Goal: Task Accomplishment & Management: Use online tool/utility

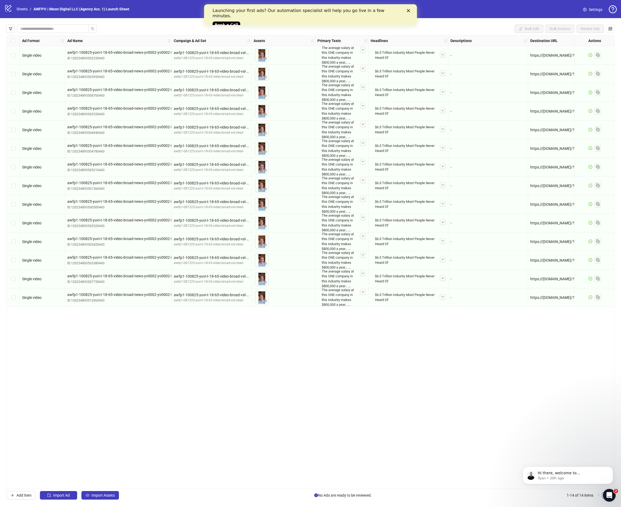
click at [406, 9] on div "Launching your first ads? Our automation specialist will help you go live in a …" at bounding box center [311, 17] width 196 height 22
click at [411, 11] on div "Close" at bounding box center [409, 10] width 5 height 3
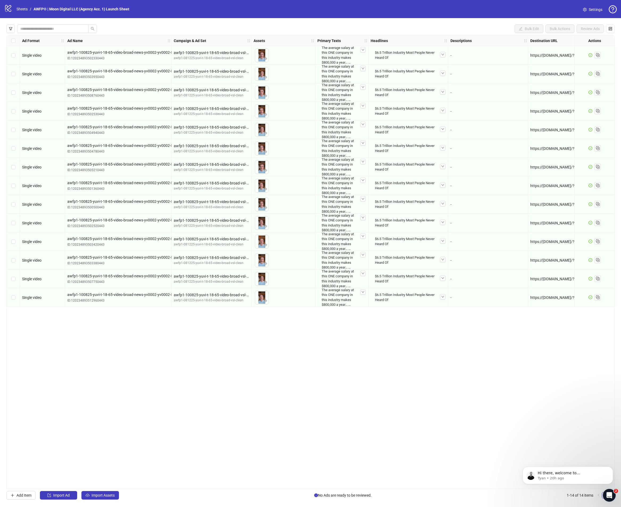
drag, startPoint x: 503, startPoint y: 33, endPoint x: 495, endPoint y: 41, distance: 10.9
click at [499, 35] on div "Bulk Edit Bulk Actions Review Ads Ad Format Ad Name Campaign & Ad Set Assets Pr…" at bounding box center [310, 262] width 621 height 488
click at [274, 209] on div "To pick up a draggable item, press the space bar. While dragging, use the arrow…" at bounding box center [283, 204] width 59 height 17
click at [31, 302] on div "Single video" at bounding box center [42, 297] width 45 height 19
click at [29, 297] on span "Single video" at bounding box center [31, 297] width 19 height 4
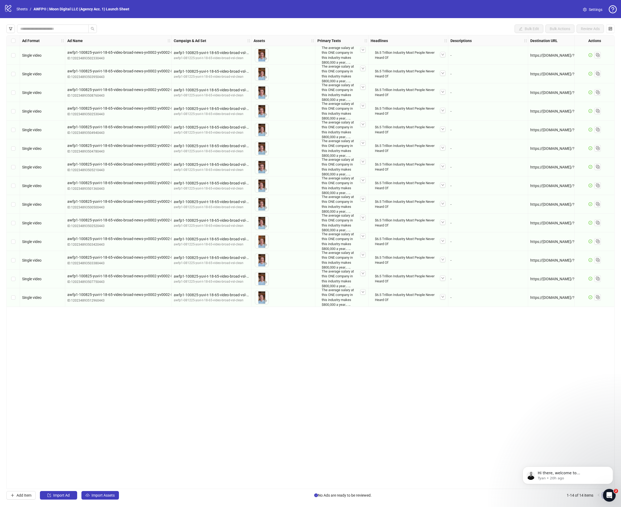
click at [11, 299] on div "Select row 14" at bounding box center [13, 297] width 13 height 19
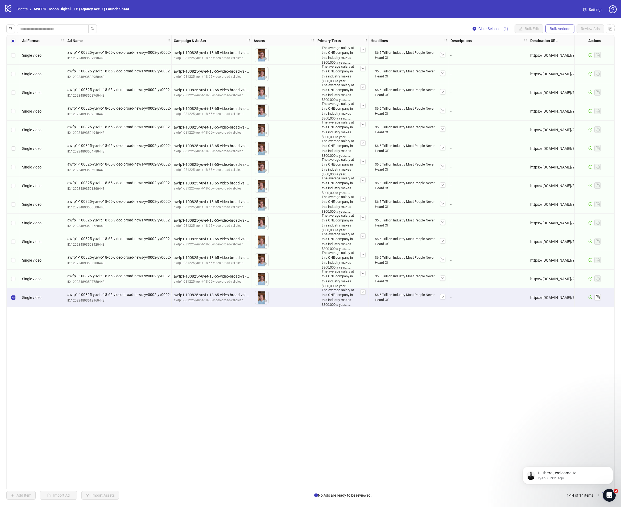
drag, startPoint x: 556, startPoint y: 28, endPoint x: 555, endPoint y: 32, distance: 4.0
click at [556, 28] on span "Bulk Actions" at bounding box center [560, 29] width 20 height 4
click at [554, 63] on span "Copy to another sheet" at bounding box center [567, 65] width 36 height 6
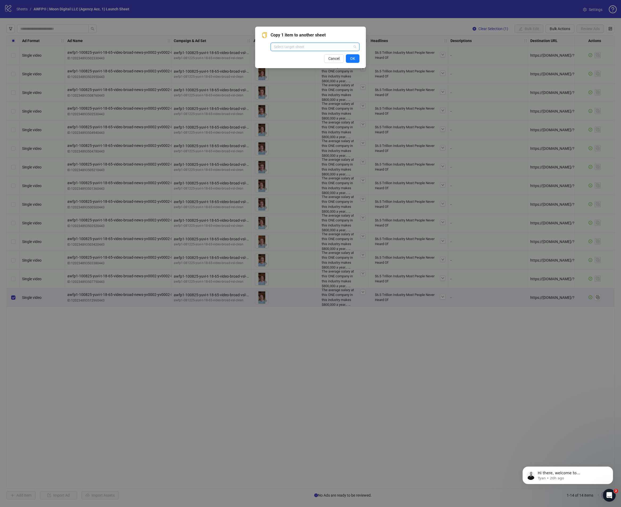
click at [322, 46] on input "search" at bounding box center [313, 47] width 78 height 8
click at [326, 39] on div "Copy 1 item to another sheet Select target sheet" at bounding box center [315, 41] width 89 height 19
click at [348, 57] on button "OK" at bounding box center [353, 58] width 14 height 9
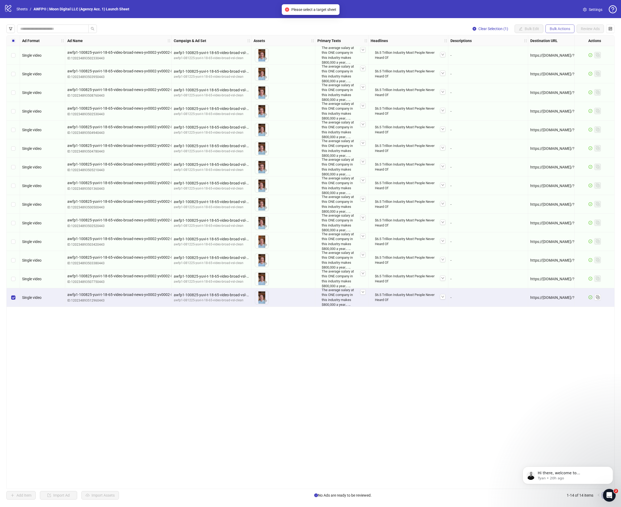
click at [546, 28] on button "Bulk Actions" at bounding box center [560, 28] width 29 height 9
click at [556, 58] on span "Duplicate with assets" at bounding box center [567, 57] width 36 height 6
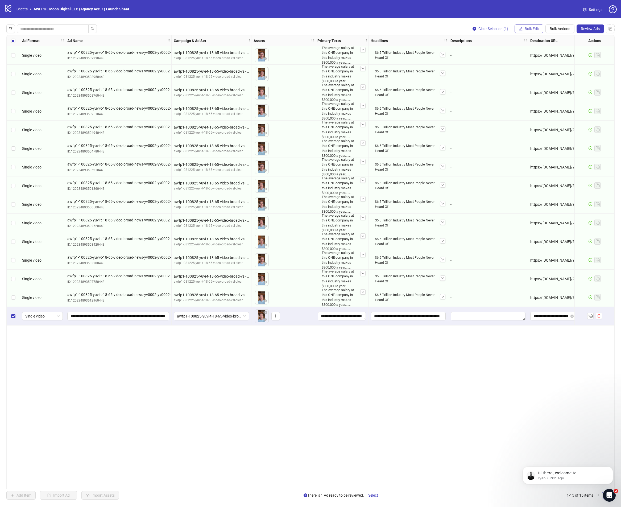
click at [530, 30] on span "Bulk Edit" at bounding box center [532, 29] width 14 height 4
click at [528, 60] on li "Campaign & Ad Set" at bounding box center [534, 56] width 38 height 9
click at [552, 54] on span "awfp1-100825-yuvi-t-18-65-video-broad-vsl-clean-1004-leads" at bounding box center [514, 52] width 100 height 8
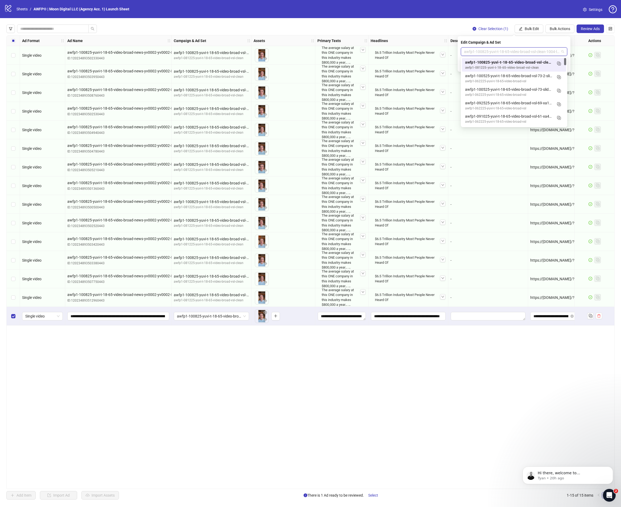
paste input "**********"
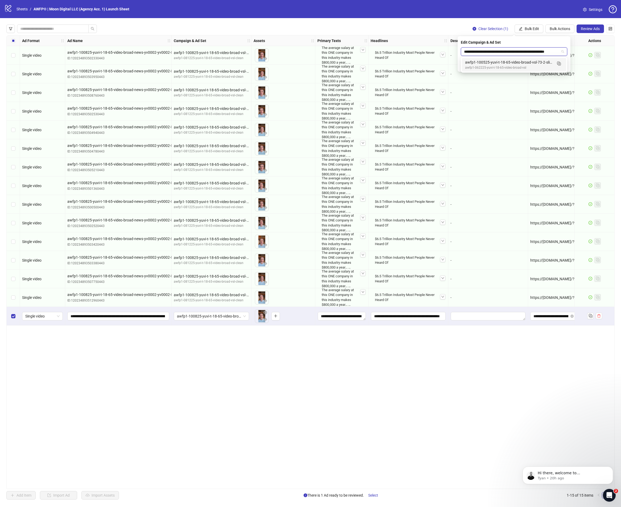
scroll to position [0, 8]
click at [558, 63] on icon "Duplicate" at bounding box center [558, 63] width 5 height 5
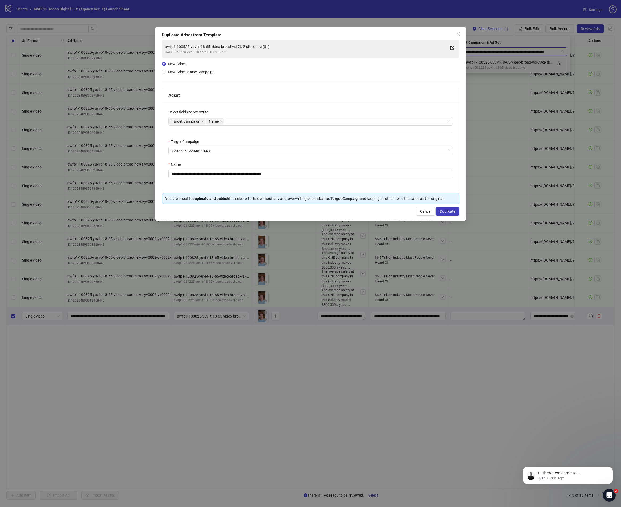
type input "**********"
click at [445, 214] on button "Duplicate" at bounding box center [448, 211] width 24 height 9
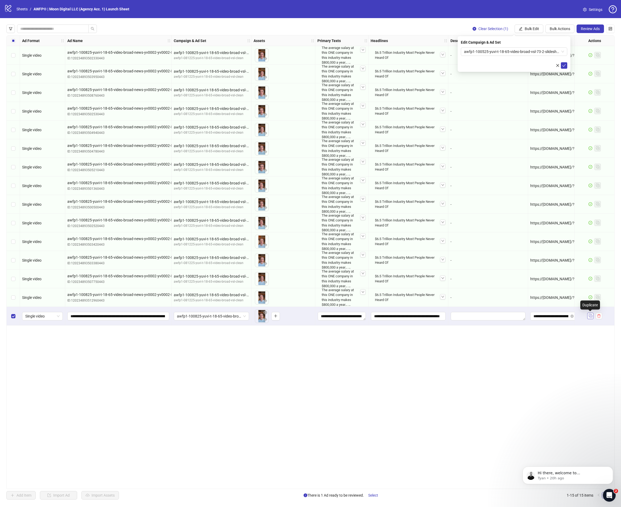
click at [590, 315] on rect "Duplicate" at bounding box center [591, 316] width 3 height 3
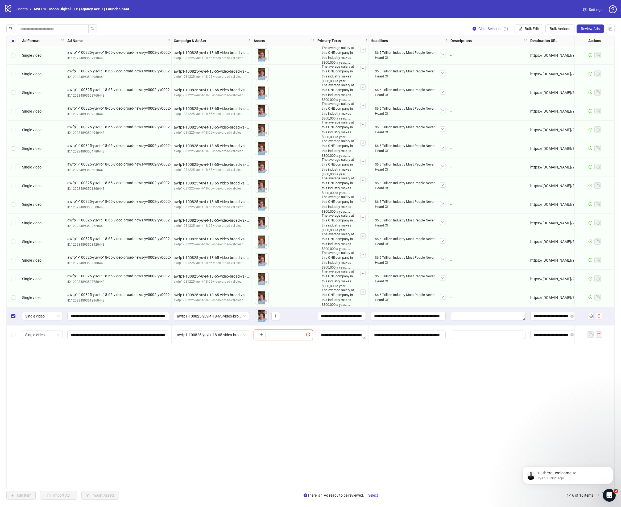
drag, startPoint x: 560, startPoint y: 31, endPoint x: 555, endPoint y: 49, distance: 18.5
click at [560, 31] on button "Bulk Actions" at bounding box center [560, 28] width 29 height 9
click at [534, 31] on button "Bulk Edit" at bounding box center [529, 28] width 29 height 9
click at [532, 55] on span "Campaign & Ad Set" at bounding box center [535, 57] width 32 height 6
click at [527, 51] on span "awfp1-100525-yuvi-t-18-65-video-broad-vsl-73-2-slideshow(31) (copy)" at bounding box center [514, 52] width 100 height 8
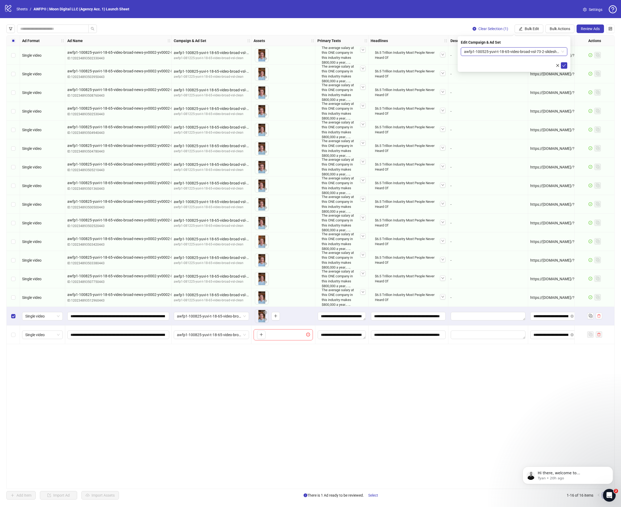
click at [551, 52] on span "awfp1-100525-yuvi-t-18-65-video-broad-vsl-73-2-slideshow(31) (copy)" at bounding box center [514, 52] width 100 height 8
paste input "**********"
click at [557, 63] on rect "Duplicate" at bounding box center [558, 63] width 3 height 3
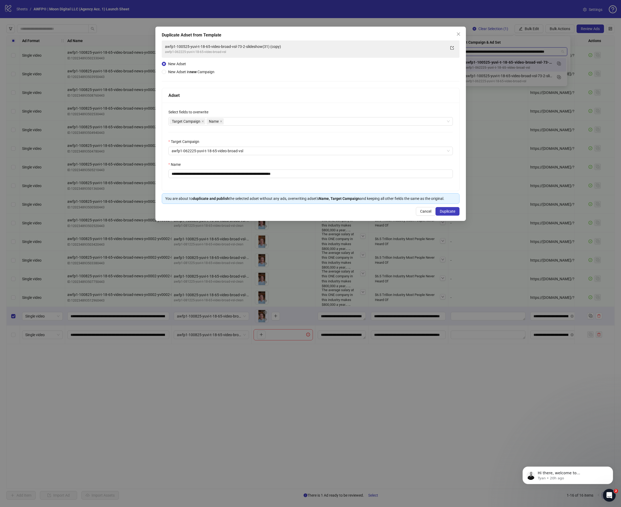
type input "**********"
click at [451, 212] on span "Duplicate" at bounding box center [447, 211] width 15 height 4
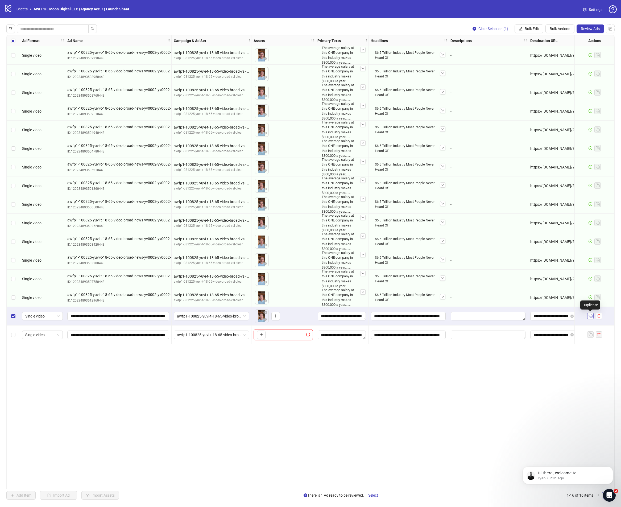
click at [590, 316] on icon "Duplicate" at bounding box center [590, 315] width 5 height 5
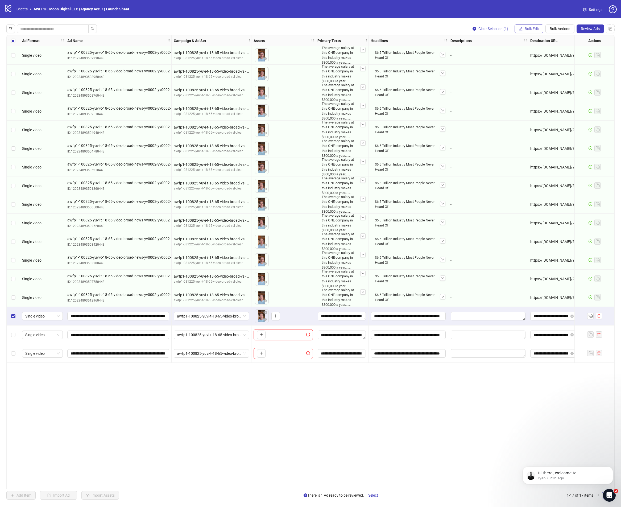
click at [523, 30] on button "Bulk Edit" at bounding box center [529, 28] width 29 height 9
click at [530, 60] on li "Campaign & Ad Set" at bounding box center [534, 56] width 38 height 9
click at [560, 51] on span "awfp1-100525-yuvi-t-18-65-video-broad-vsl-73-2-slideshow(31) (copy) (copy)" at bounding box center [514, 52] width 100 height 8
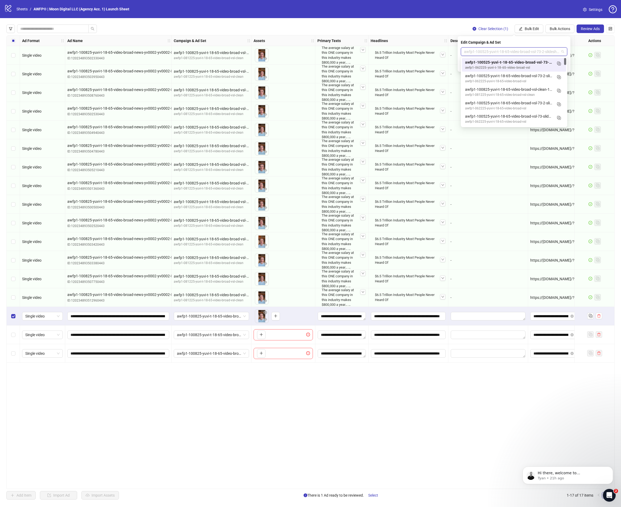
click at [554, 64] on div "awfp1-100525-yuvi-t-18-65-video-broad-vsl-73-2-slideshow(31) (copy) (copy) awfp…" at bounding box center [514, 64] width 98 height 11
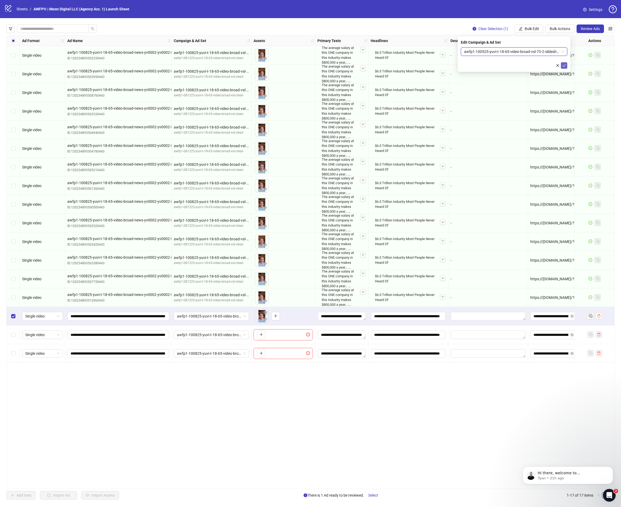
click at [562, 64] on button "submit" at bounding box center [564, 65] width 6 height 6
drag, startPoint x: 538, startPoint y: 30, endPoint x: 539, endPoint y: 34, distance: 4.0
click at [538, 31] on span "Bulk Edit" at bounding box center [532, 29] width 14 height 4
click at [542, 55] on span "Campaign & Ad Set" at bounding box center [535, 57] width 32 height 6
click at [564, 52] on div "awfp1-100525-yuvi-t-18-65-video-broad-vsl-73-2-slideshow(31) (copy) (copy)" at bounding box center [514, 51] width 106 height 9
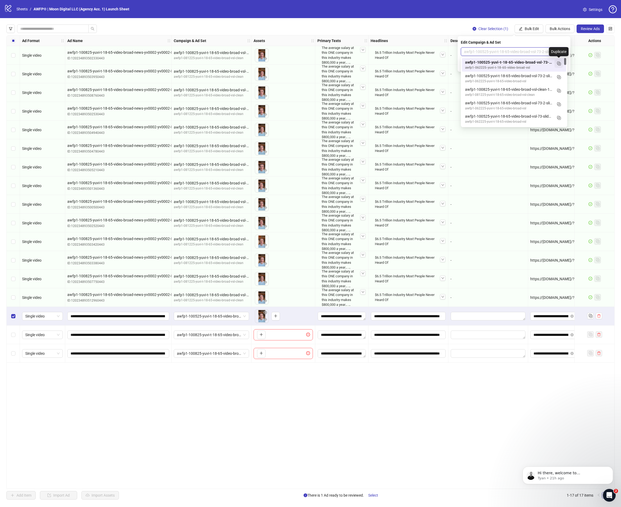
click at [561, 62] on icon "Duplicate" at bounding box center [558, 63] width 5 height 5
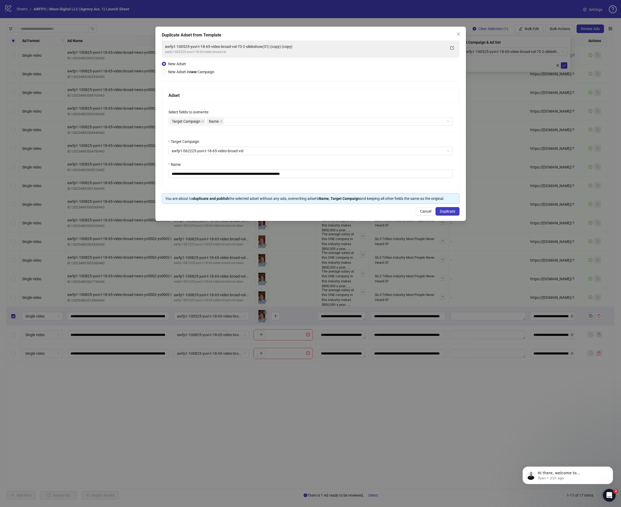
click at [459, 215] on div "Cancel Duplicate" at bounding box center [311, 211] width 298 height 9
click at [458, 214] on button "Duplicate" at bounding box center [448, 211] width 24 height 9
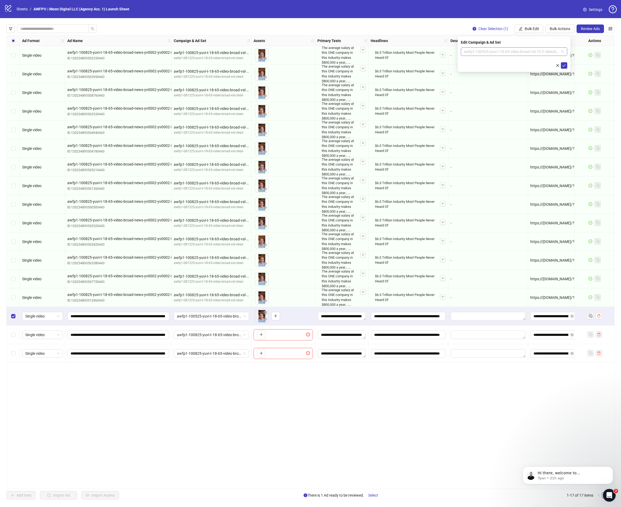
drag, startPoint x: 562, startPoint y: 50, endPoint x: 564, endPoint y: 52, distance: 2.9
click at [562, 50] on span "awfp1-100525-yuvi-t-18-65-video-broad-vsl-73-2-slideshow(31) (copy) (copy) (cop…" at bounding box center [514, 52] width 100 height 8
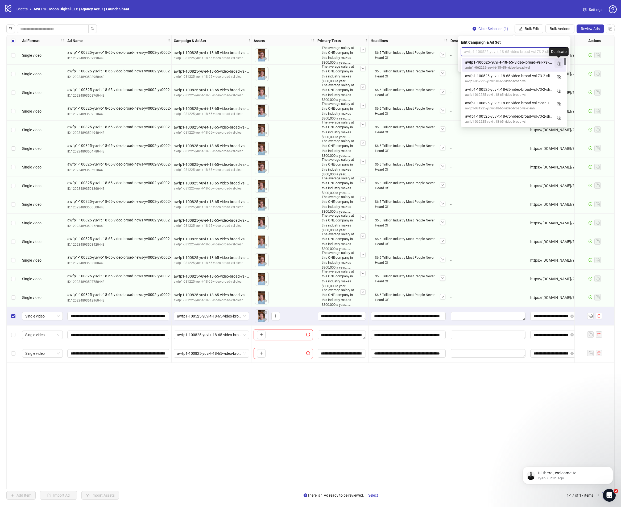
click at [561, 64] on icon "Duplicate" at bounding box center [558, 63] width 5 height 5
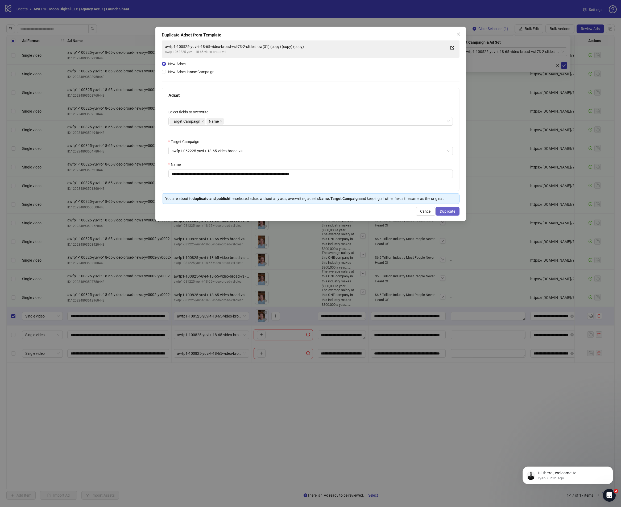
click at [450, 210] on span "Duplicate" at bounding box center [447, 211] width 15 height 4
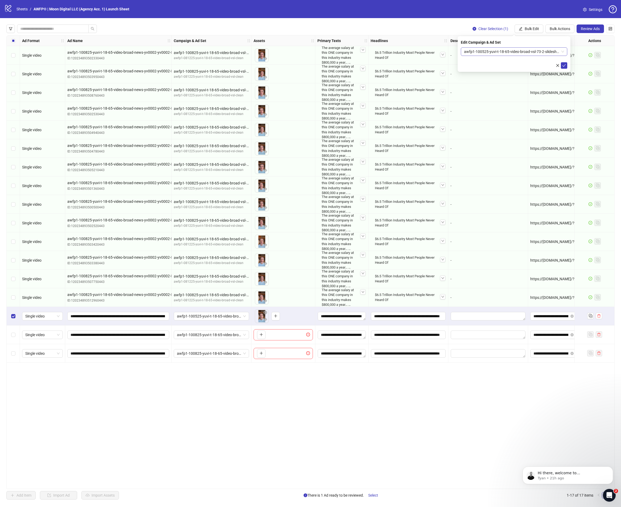
click at [563, 53] on span "awfp1-100525-yuvi-t-18-65-video-broad-vsl-73-2-slideshow(31) (copy) (copy) (cop…" at bounding box center [514, 52] width 100 height 8
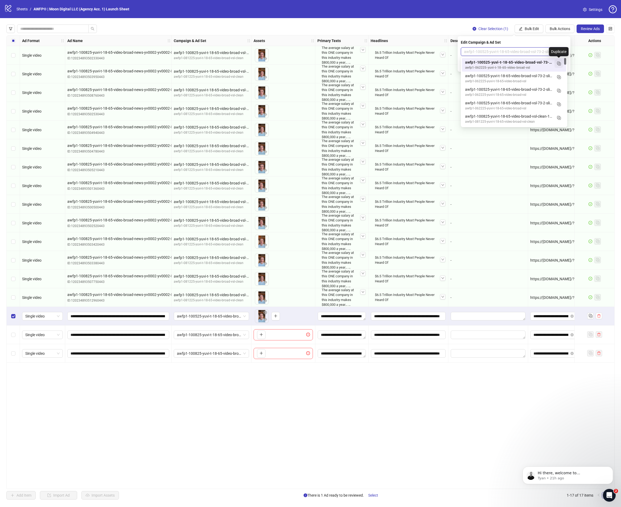
click at [558, 64] on rect "Duplicate" at bounding box center [559, 64] width 3 height 3
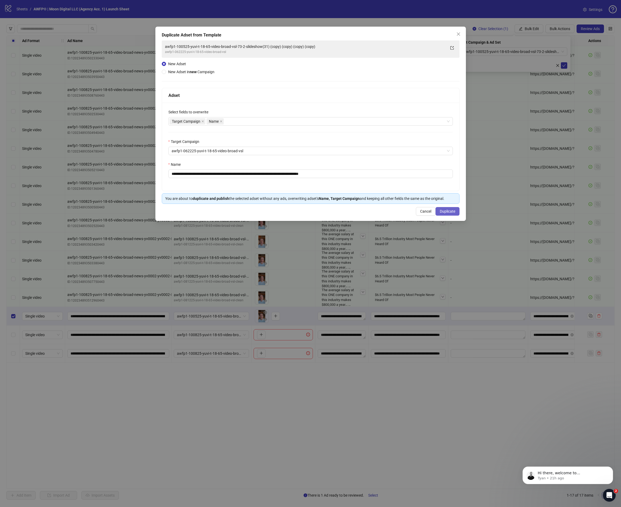
click at [451, 212] on span "Duplicate" at bounding box center [447, 211] width 15 height 4
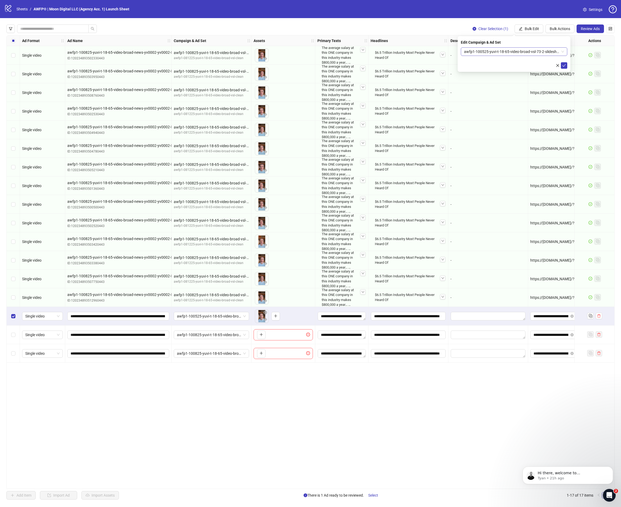
click at [564, 51] on div "awfp1-100525-yuvi-t-18-65-video-broad-vsl-73-2-slideshow(31) (copy) (copy) (cop…" at bounding box center [514, 51] width 106 height 9
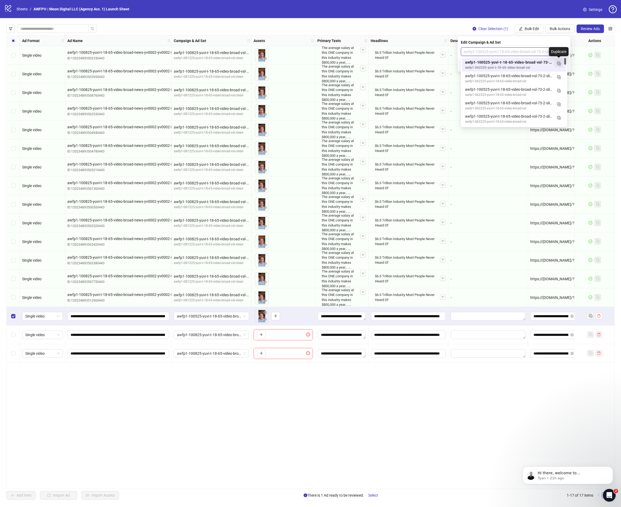
click at [561, 63] on rect "Duplicate" at bounding box center [559, 64] width 3 height 3
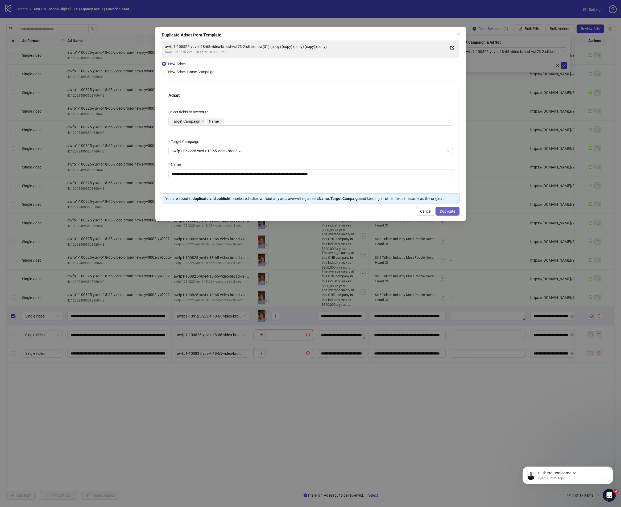
click at [446, 209] on span "Duplicate" at bounding box center [447, 211] width 15 height 4
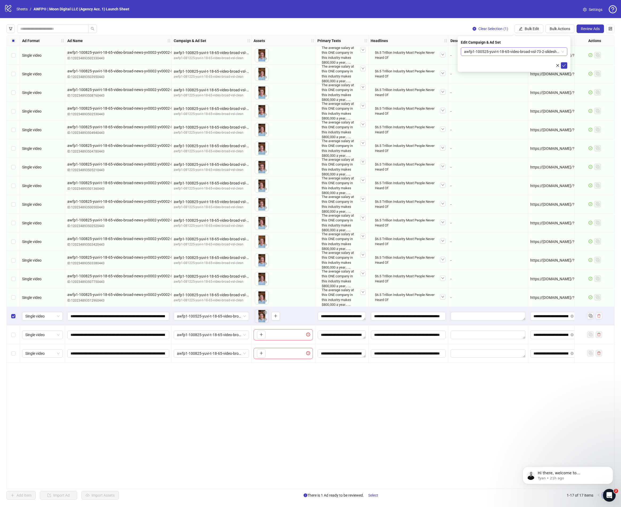
click at [562, 52] on span "awfp1-100525-yuvi-t-18-65-video-broad-vsl-73-2-slideshow(31) (copy) (copy) (cop…" at bounding box center [514, 52] width 100 height 8
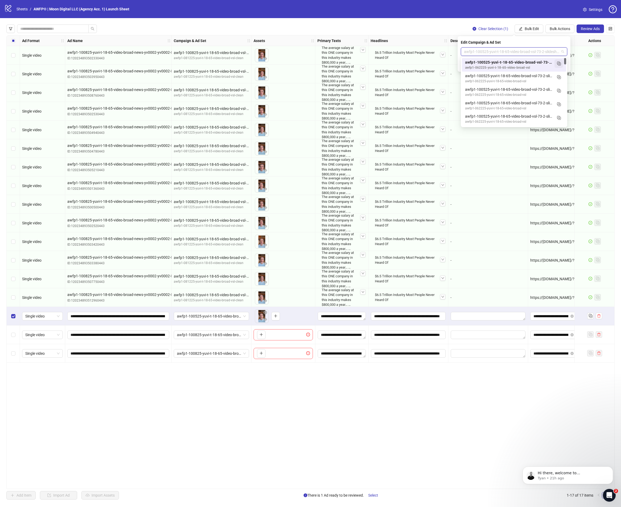
click at [562, 65] on button "button" at bounding box center [559, 63] width 9 height 9
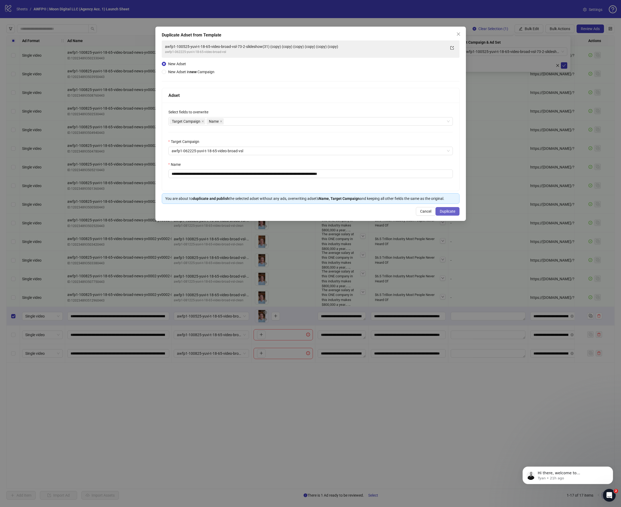
click at [450, 208] on button "Duplicate" at bounding box center [448, 211] width 24 height 9
